Goal: Find specific page/section: Find specific page/section

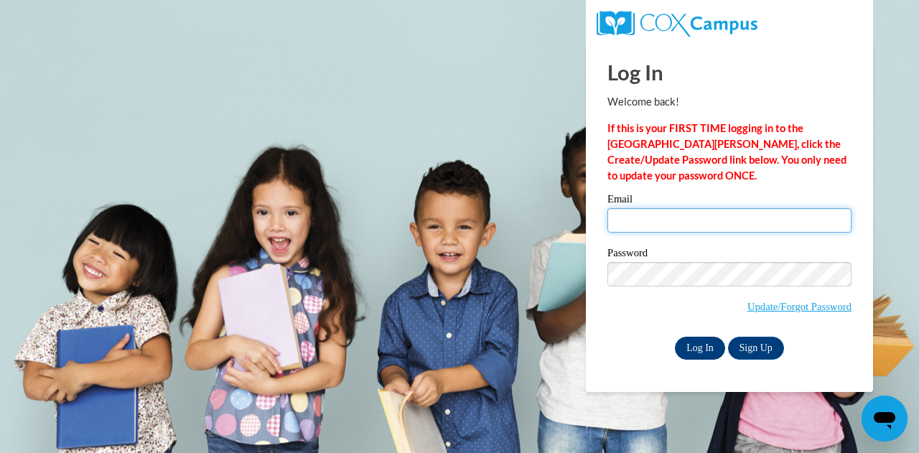
type input "ckellum@atlantaspeechschool.org"
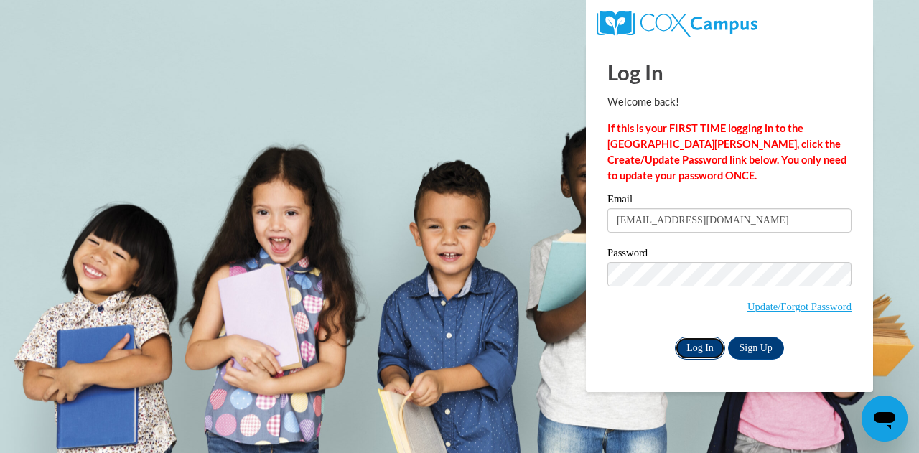
click at [701, 341] on input "Log In" at bounding box center [700, 348] width 50 height 23
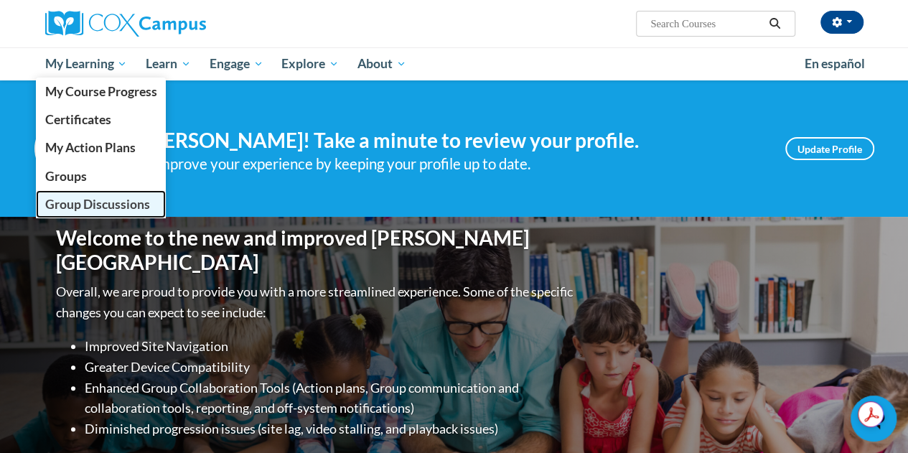
click at [103, 203] on span "Group Discussions" at bounding box center [97, 204] width 105 height 15
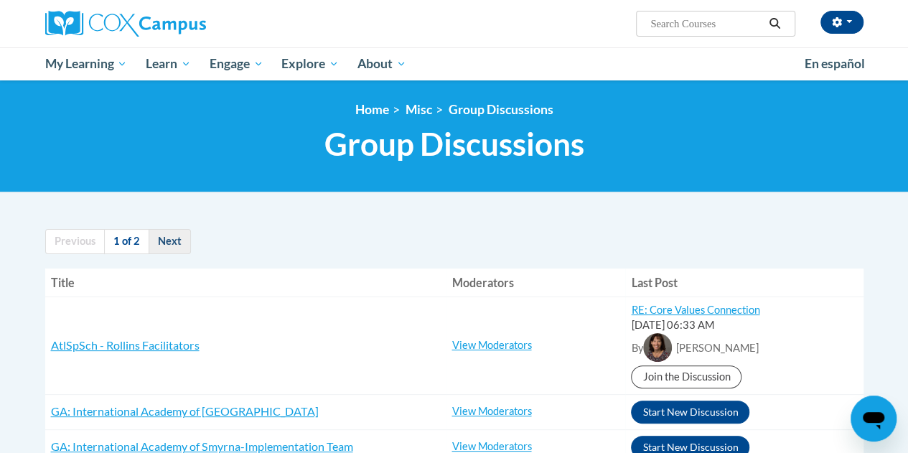
click at [177, 239] on link "Next" at bounding box center [170, 241] width 42 height 25
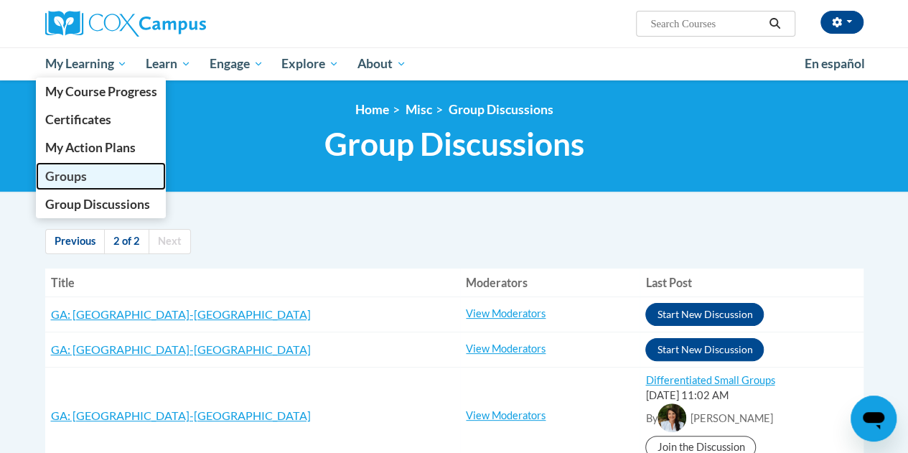
click at [68, 181] on span "Groups" at bounding box center [66, 176] width 42 height 15
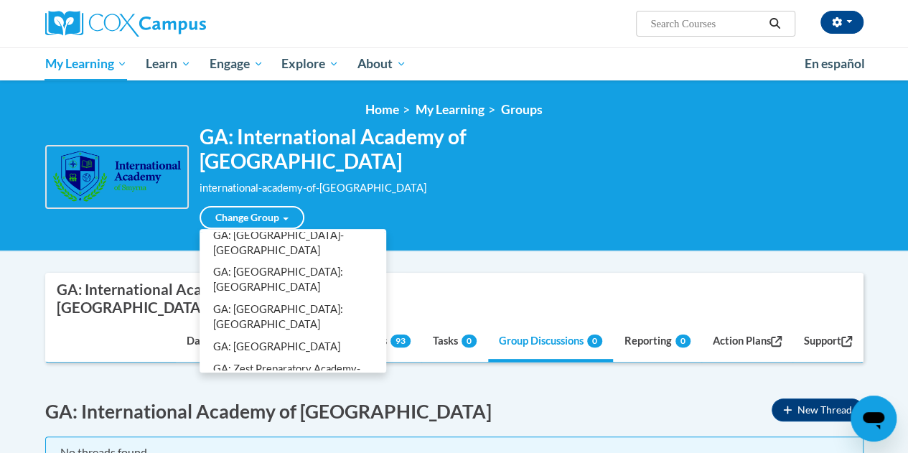
scroll to position [775, 0]
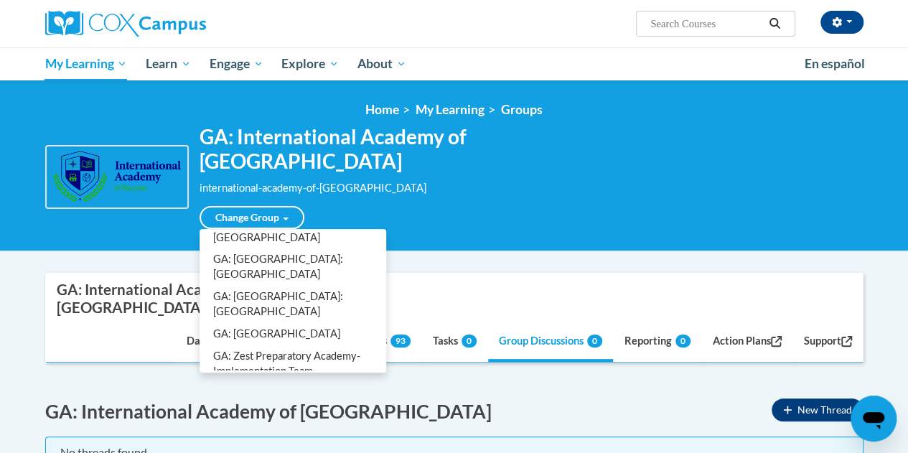
click at [276, 383] on link "Rollins Day Practice - Leaders Group" at bounding box center [292, 401] width 181 height 37
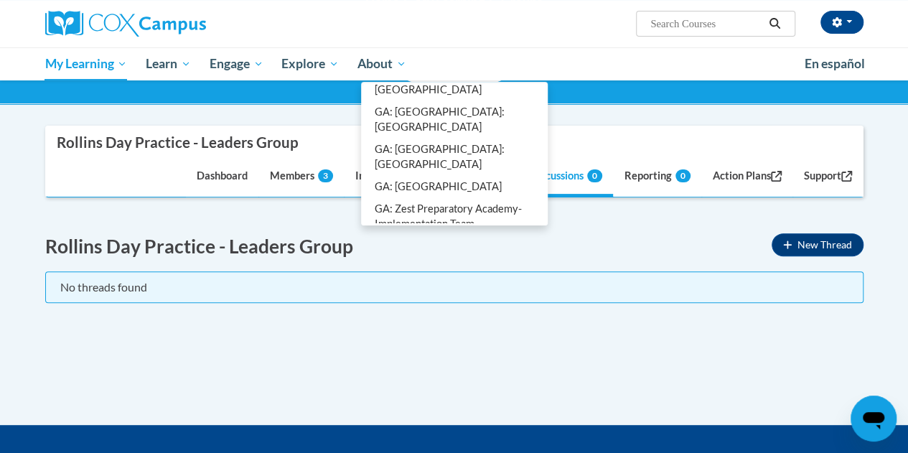
scroll to position [109, 0]
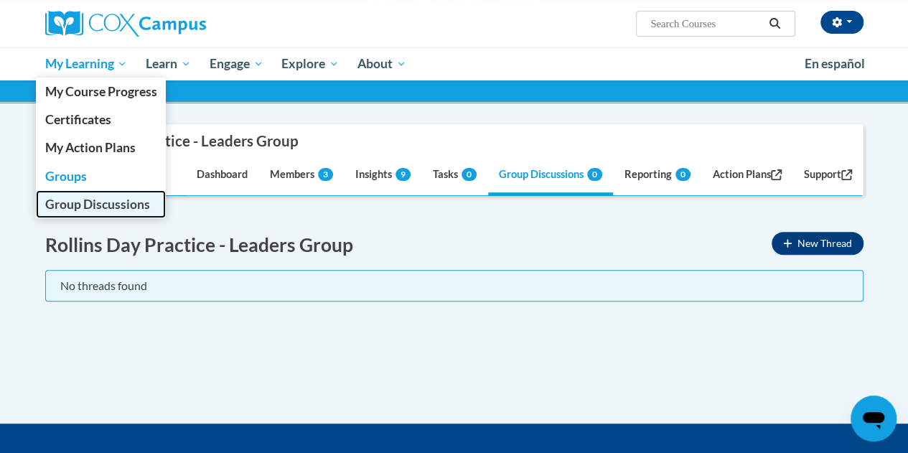
click at [93, 204] on span "Group Discussions" at bounding box center [97, 204] width 105 height 15
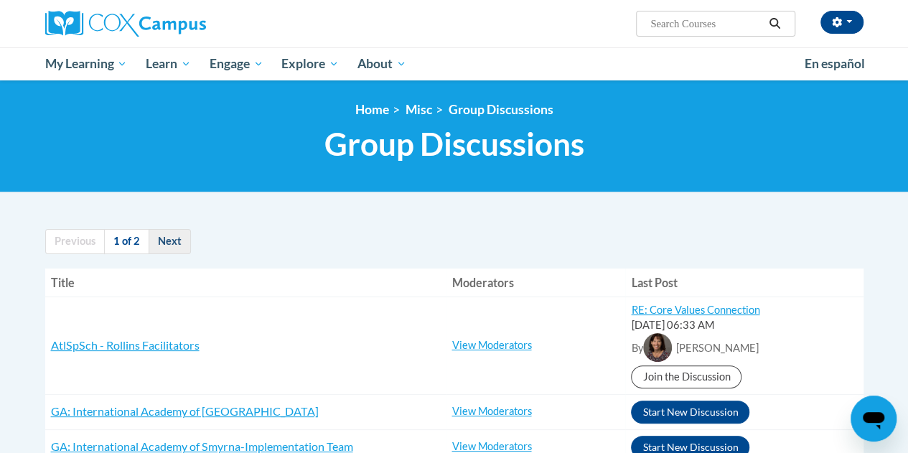
click at [171, 233] on link "Next" at bounding box center [170, 241] width 42 height 25
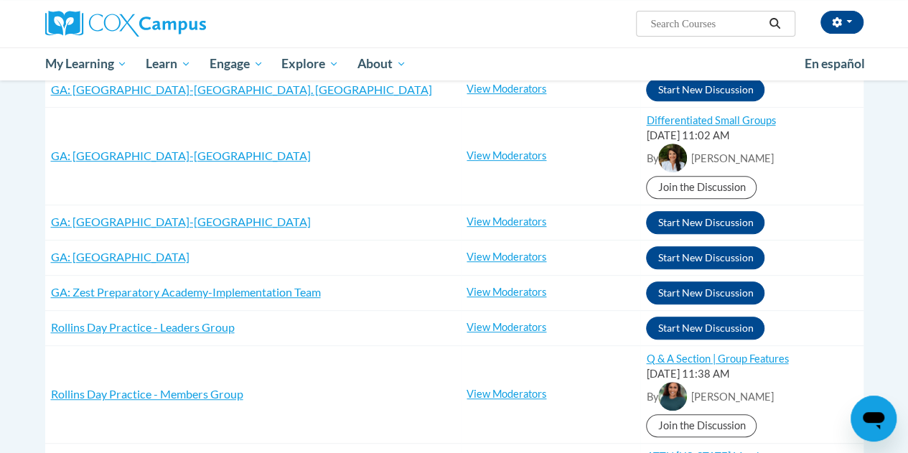
scroll to position [267, 0]
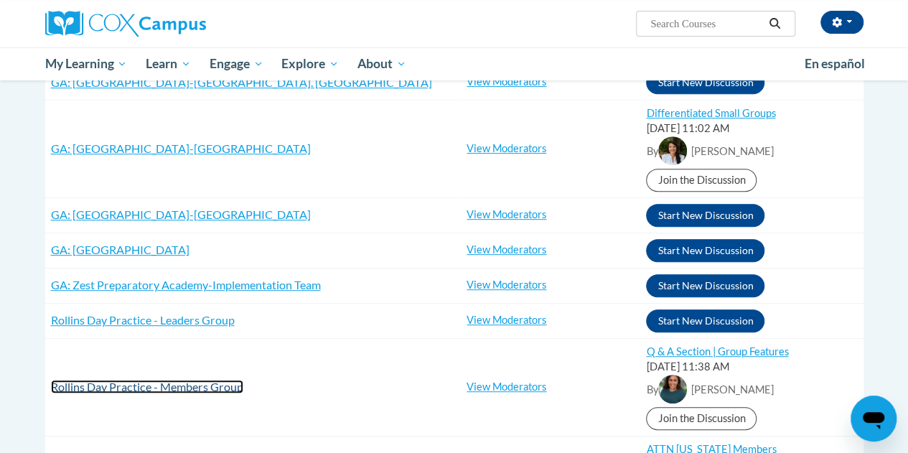
click at [205, 386] on span "Rollins Day Practice - Members Group" at bounding box center [147, 387] width 192 height 14
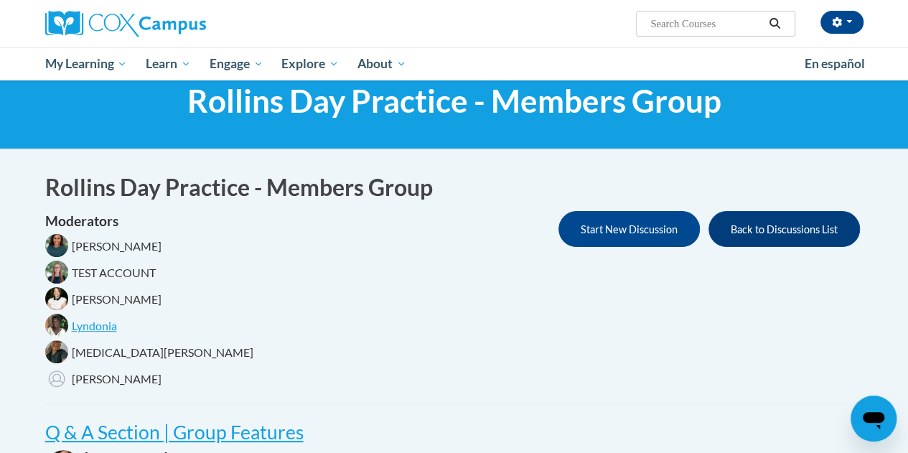
scroll to position [45, 0]
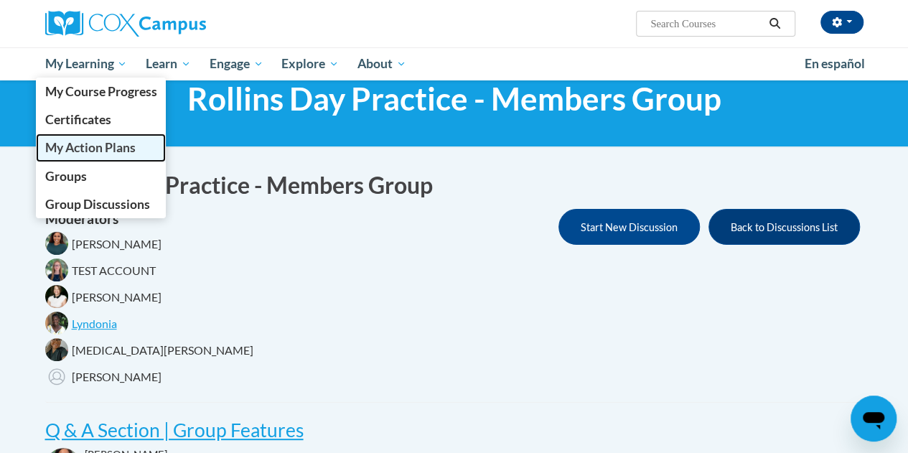
click at [108, 150] on span "My Action Plans" at bounding box center [90, 147] width 90 height 15
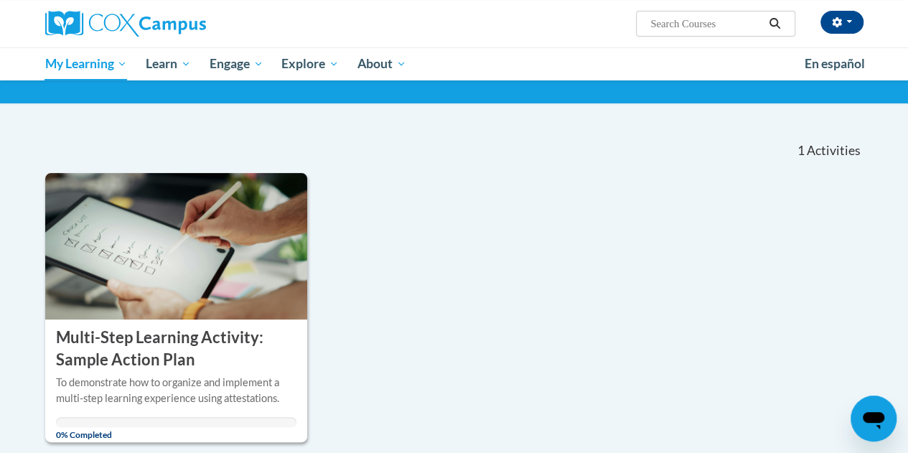
scroll to position [88, 0]
